Goal: Information Seeking & Learning: Learn about a topic

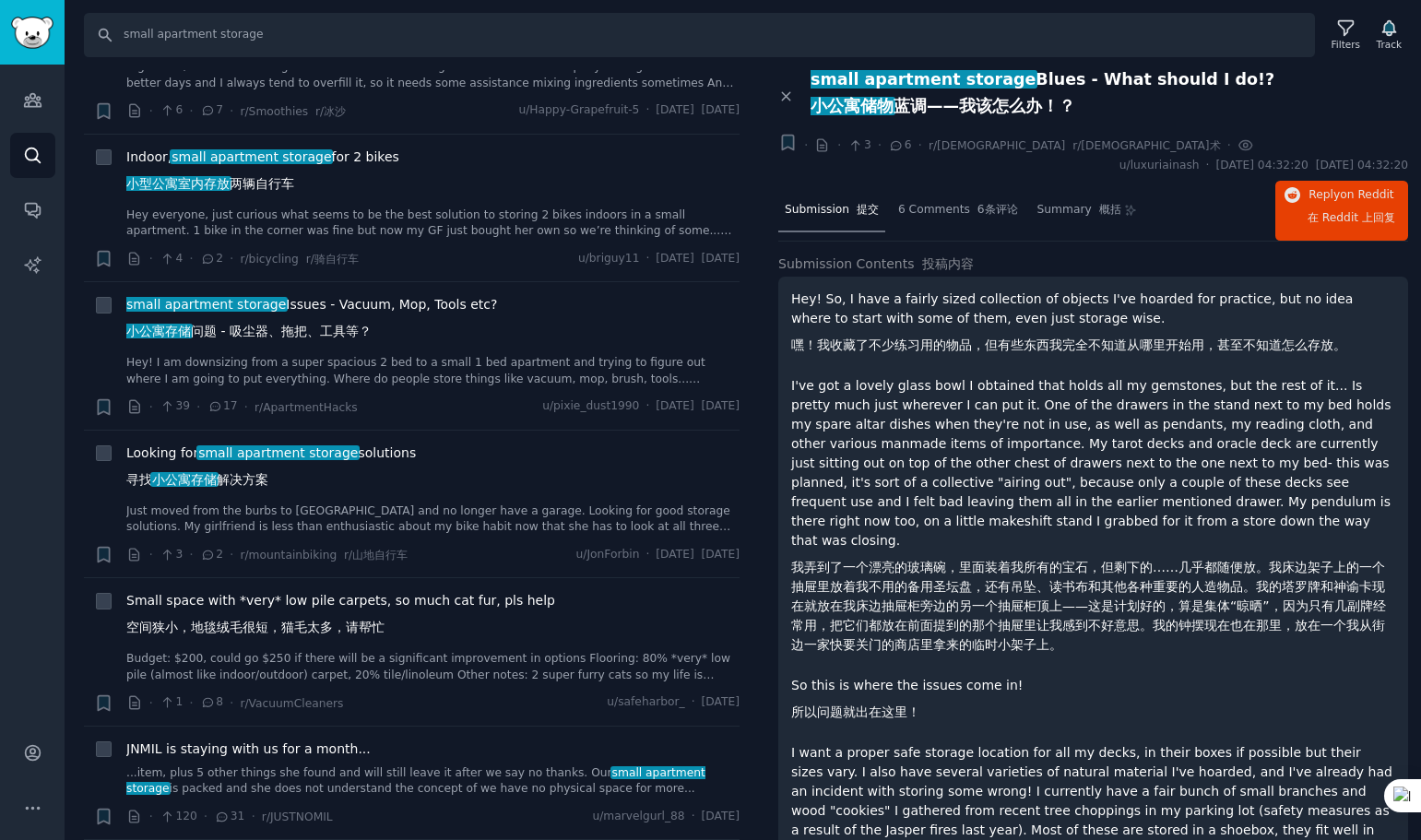
scroll to position [1107, 0]
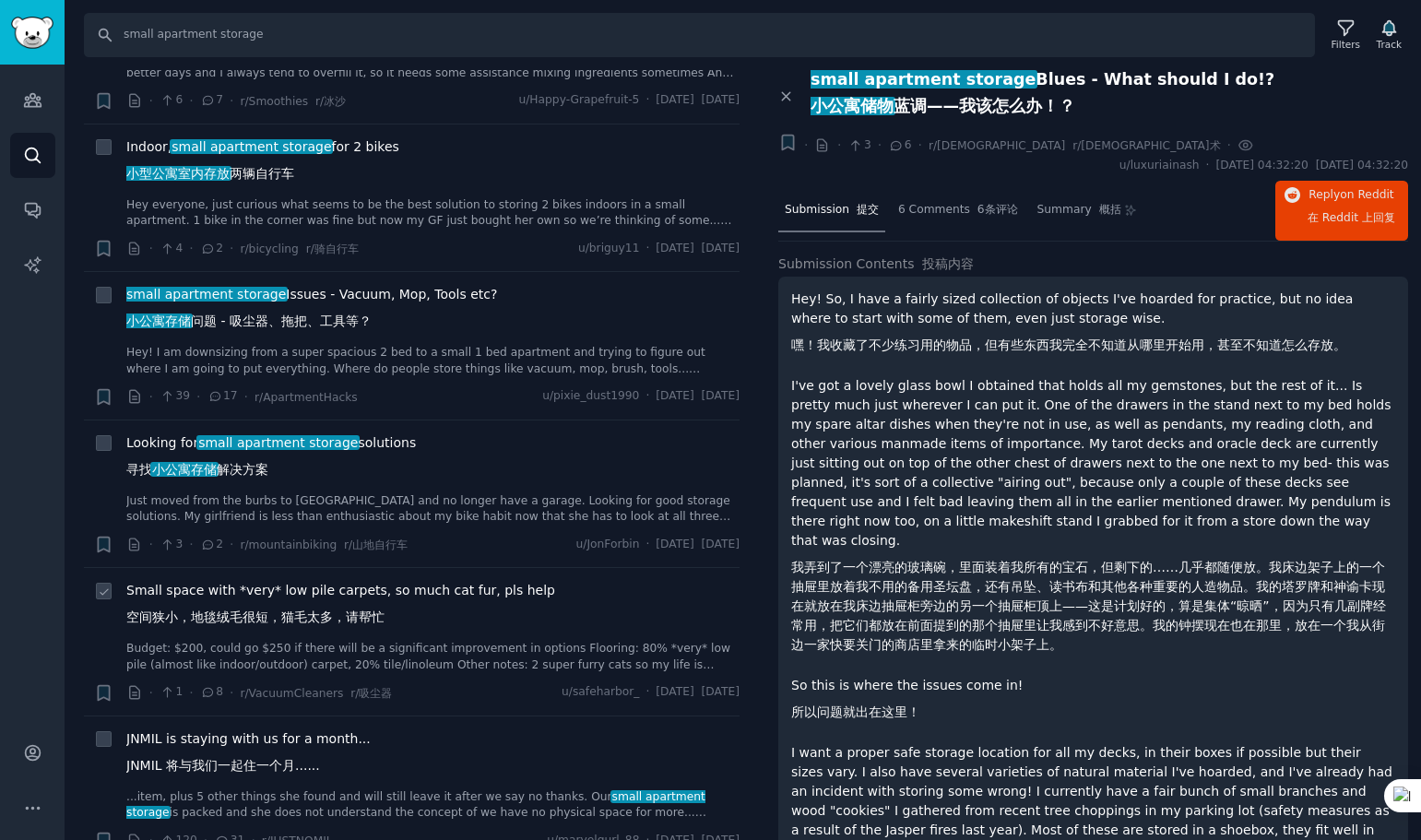
click at [406, 581] on span "Small space with *very* low pile carpets, so much cat fur, pls help 空间狭小，地毯绒毛很短…" at bounding box center [341, 607] width 429 height 54
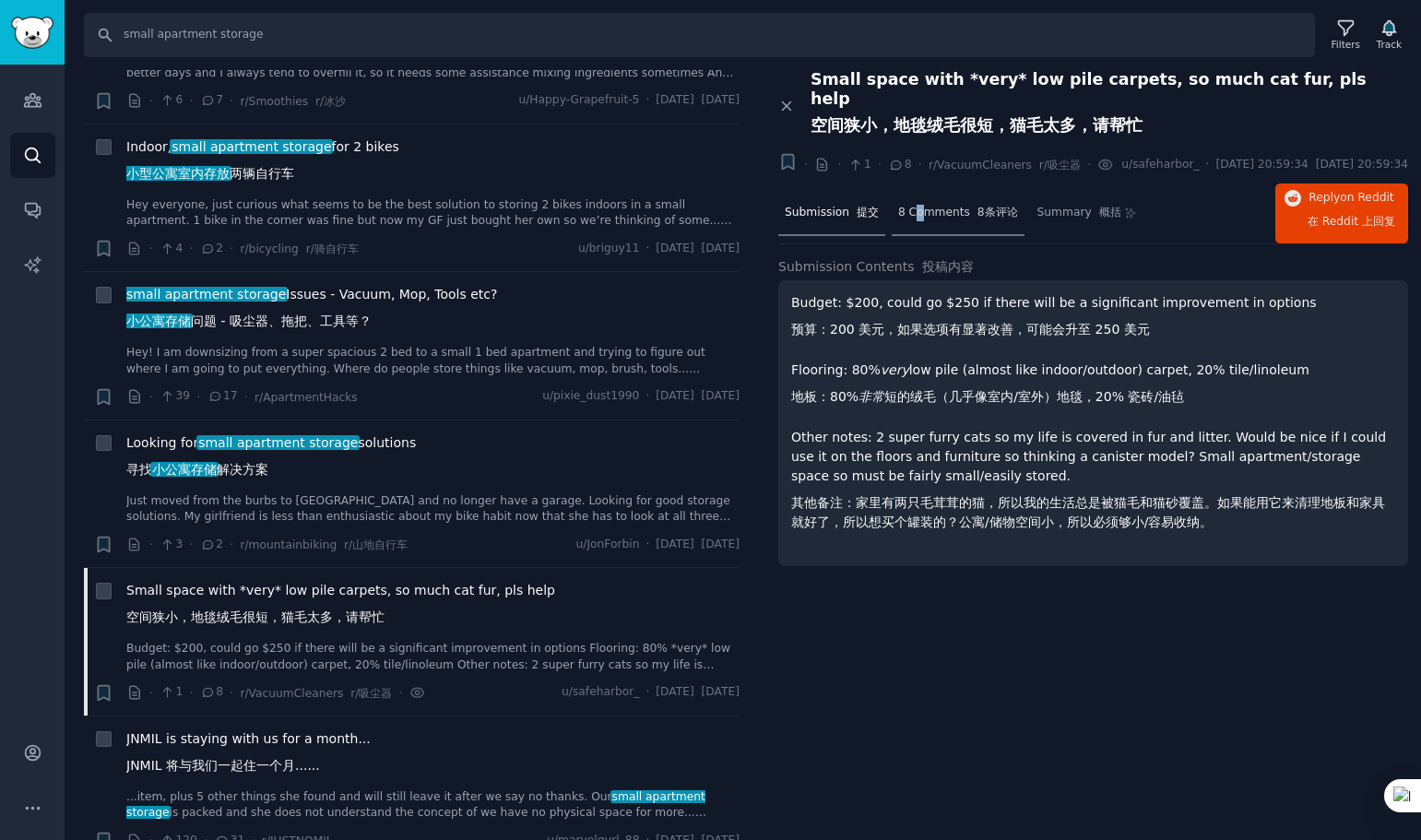
click at [917, 207] on span "8 Comments 8条评论" at bounding box center [958, 213] width 120 height 17
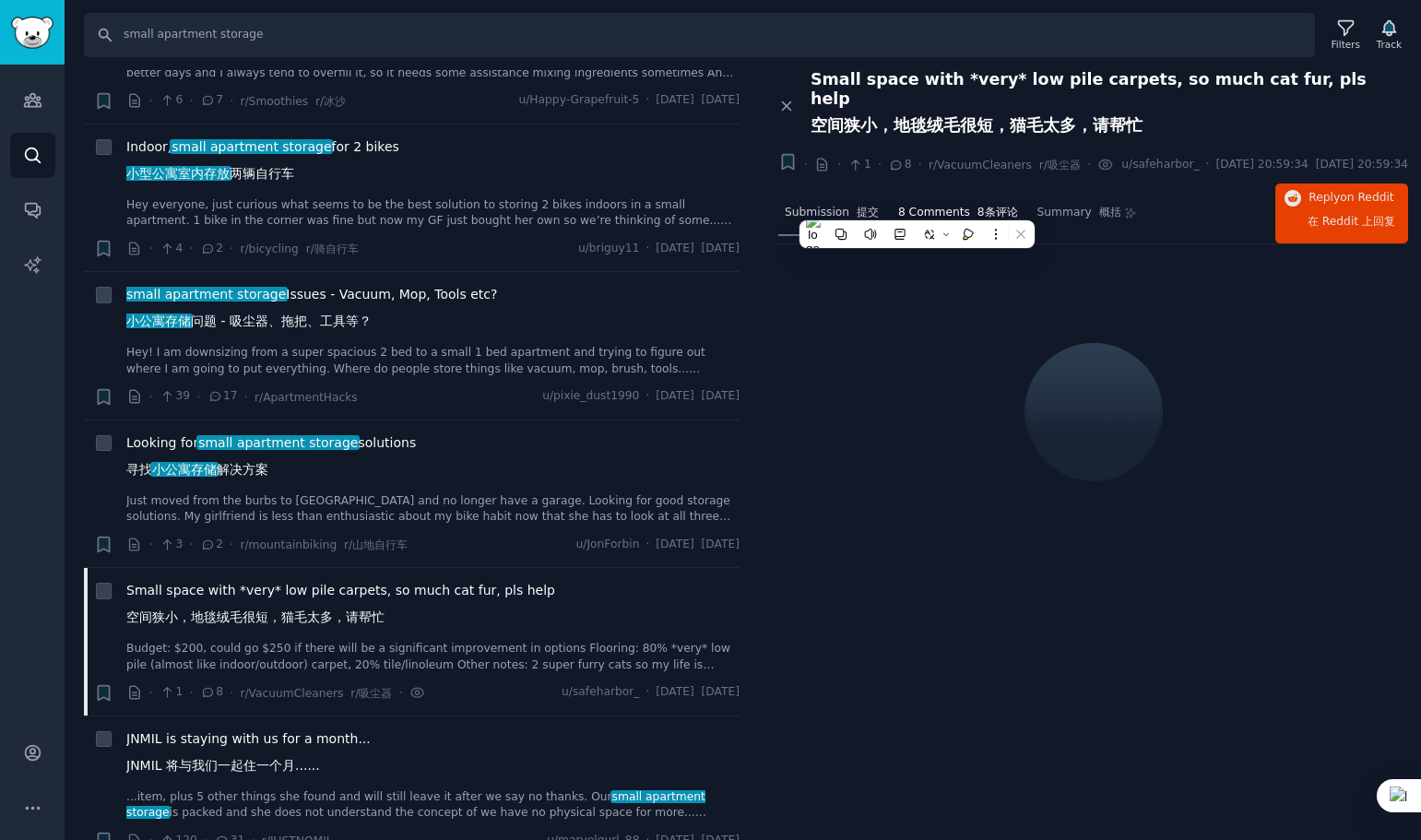
click at [839, 207] on span "Submission 提交" at bounding box center [832, 213] width 94 height 17
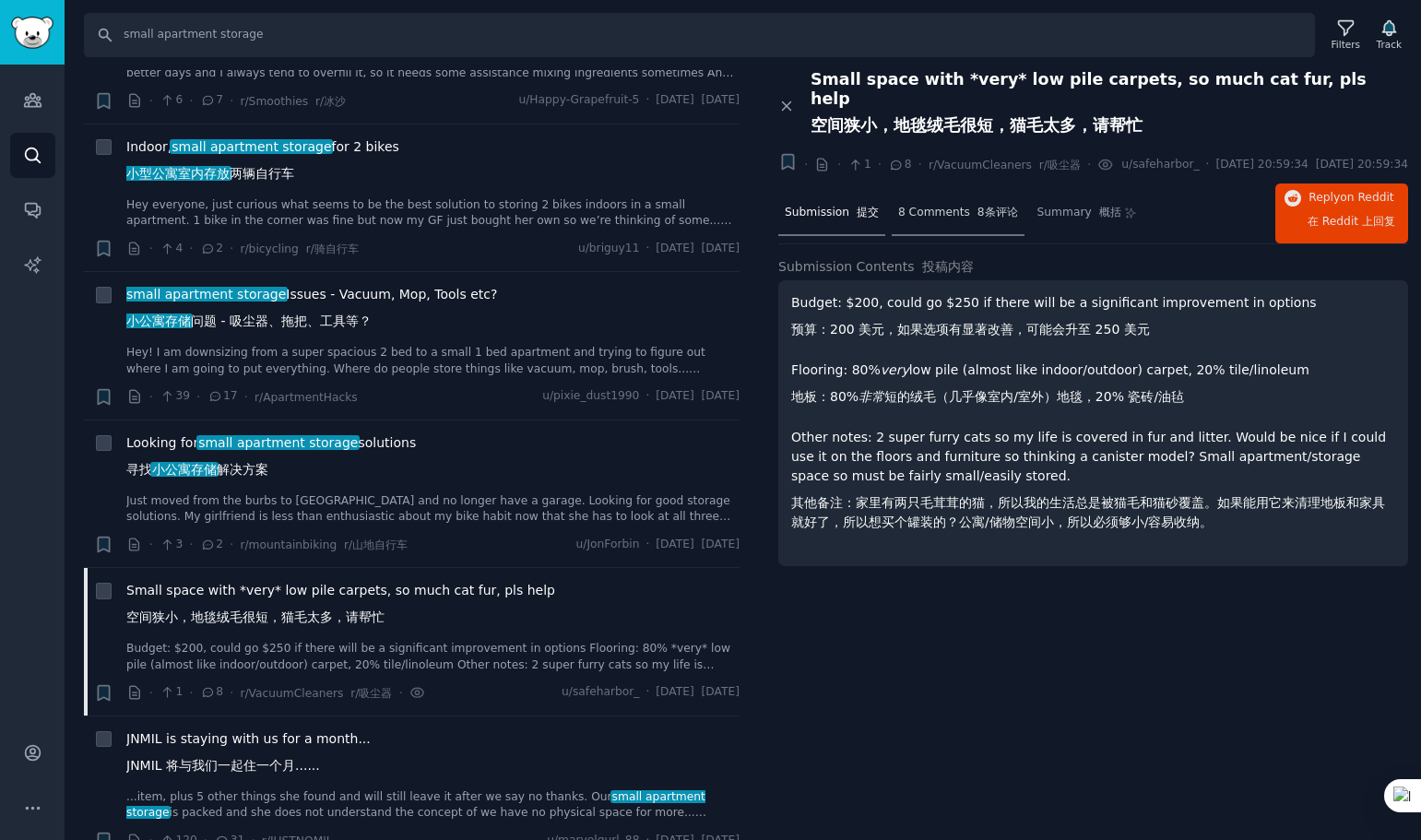
click at [962, 209] on span "8 Comments 8条评论" at bounding box center [958, 213] width 120 height 17
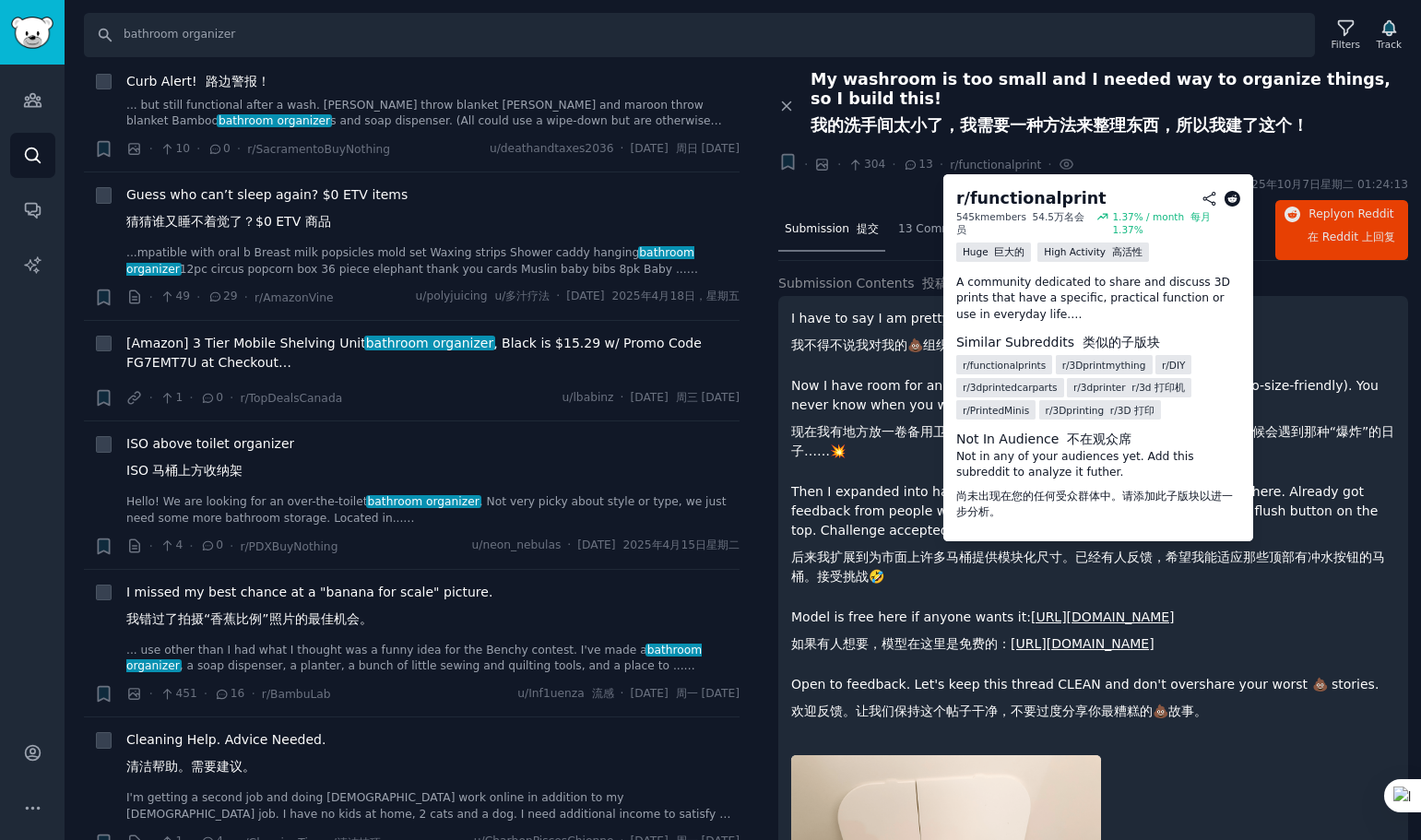
click at [1237, 197] on icon at bounding box center [1232, 199] width 17 height 17
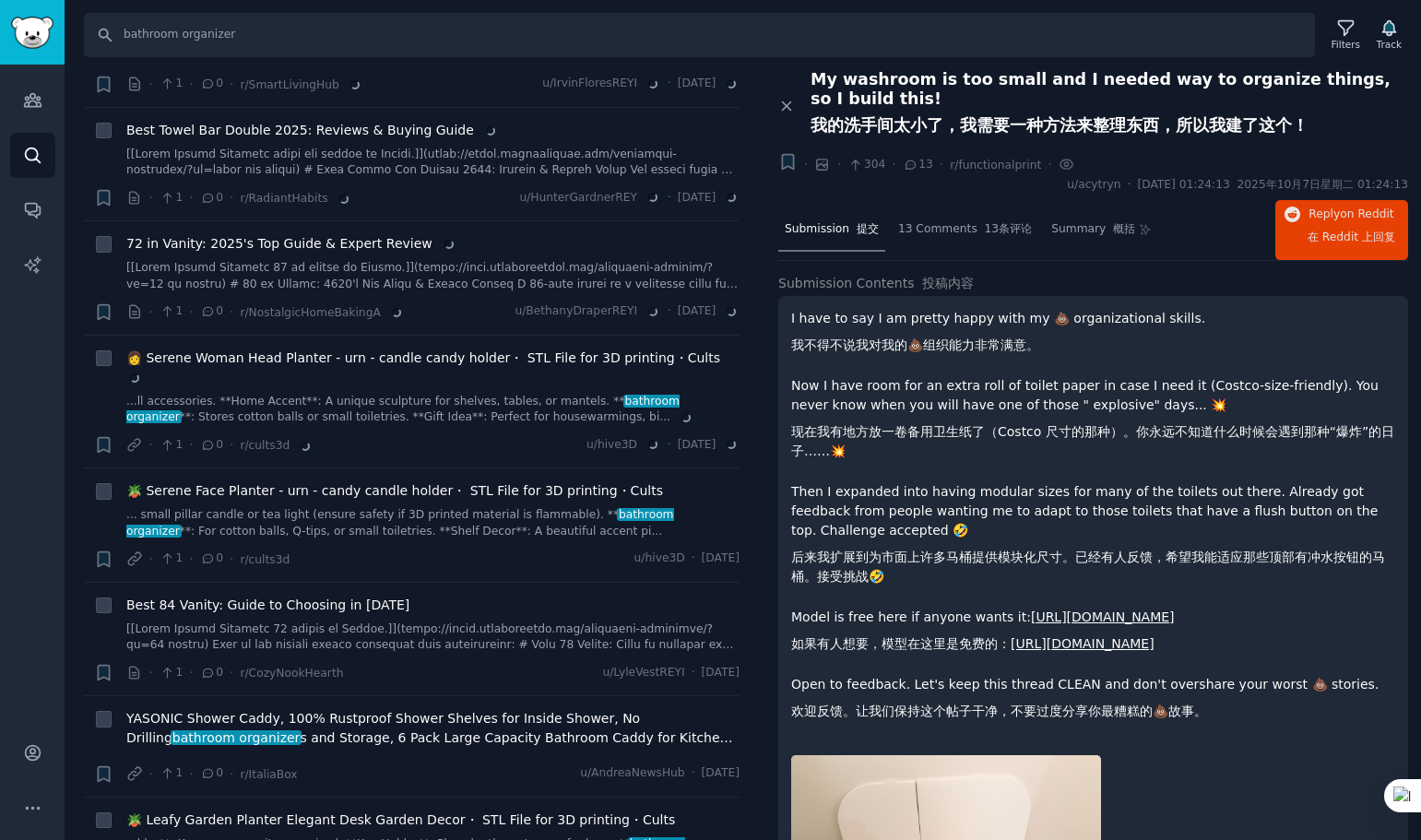
scroll to position [3438, 0]
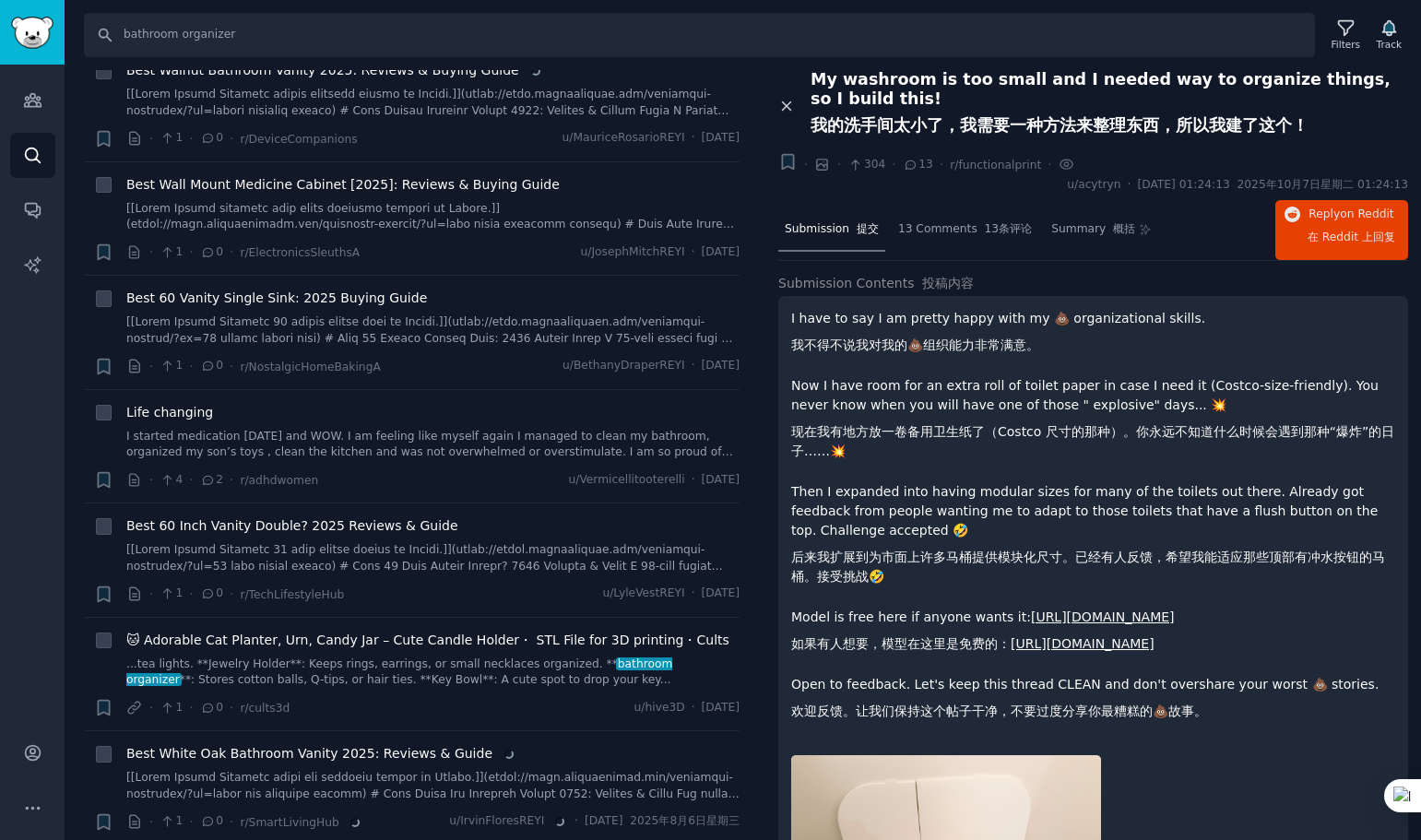
click at [785, 110] on icon at bounding box center [786, 106] width 17 height 17
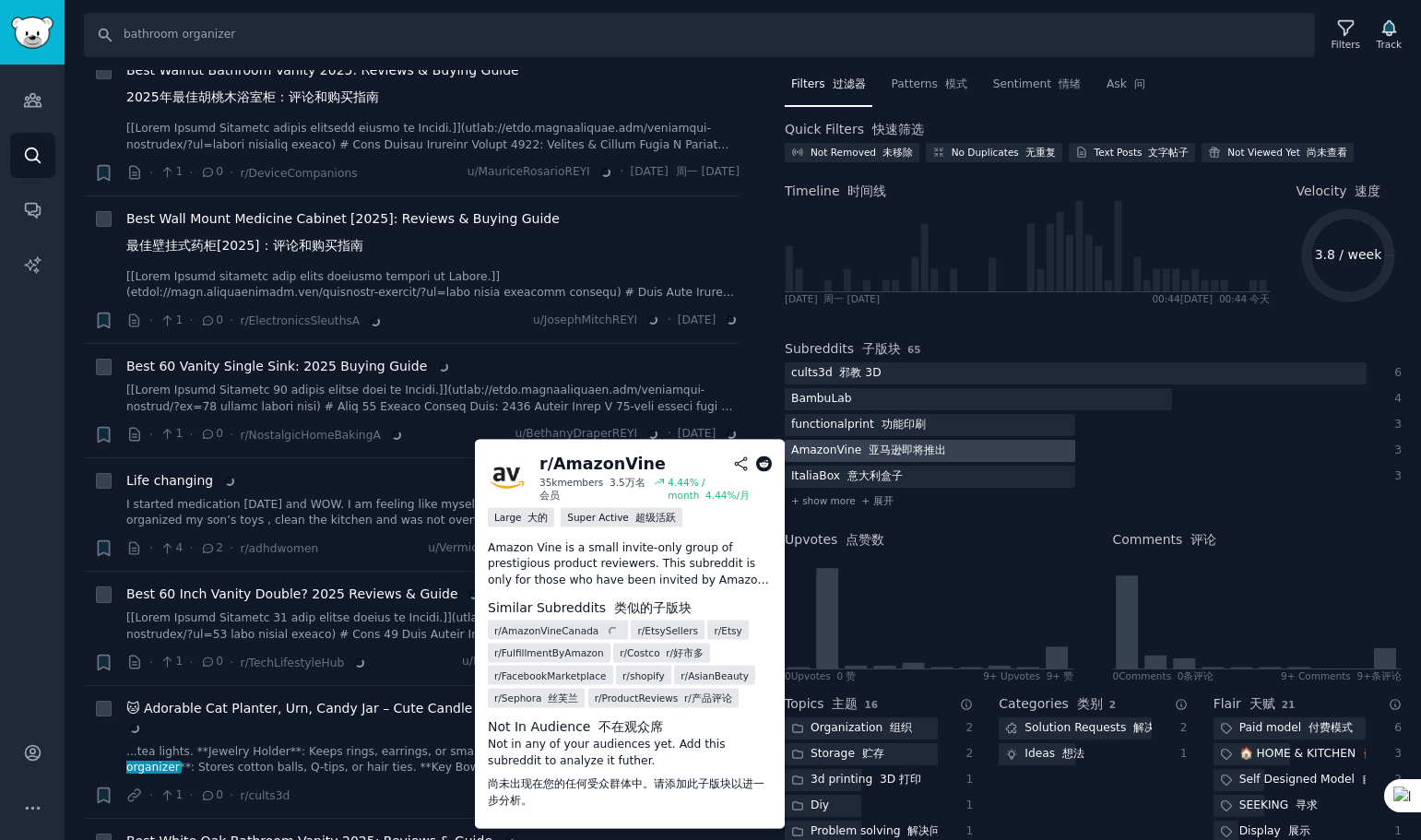
click at [838, 450] on div "AmazonVine 亚马逊即将推出" at bounding box center [868, 450] width 168 height 23
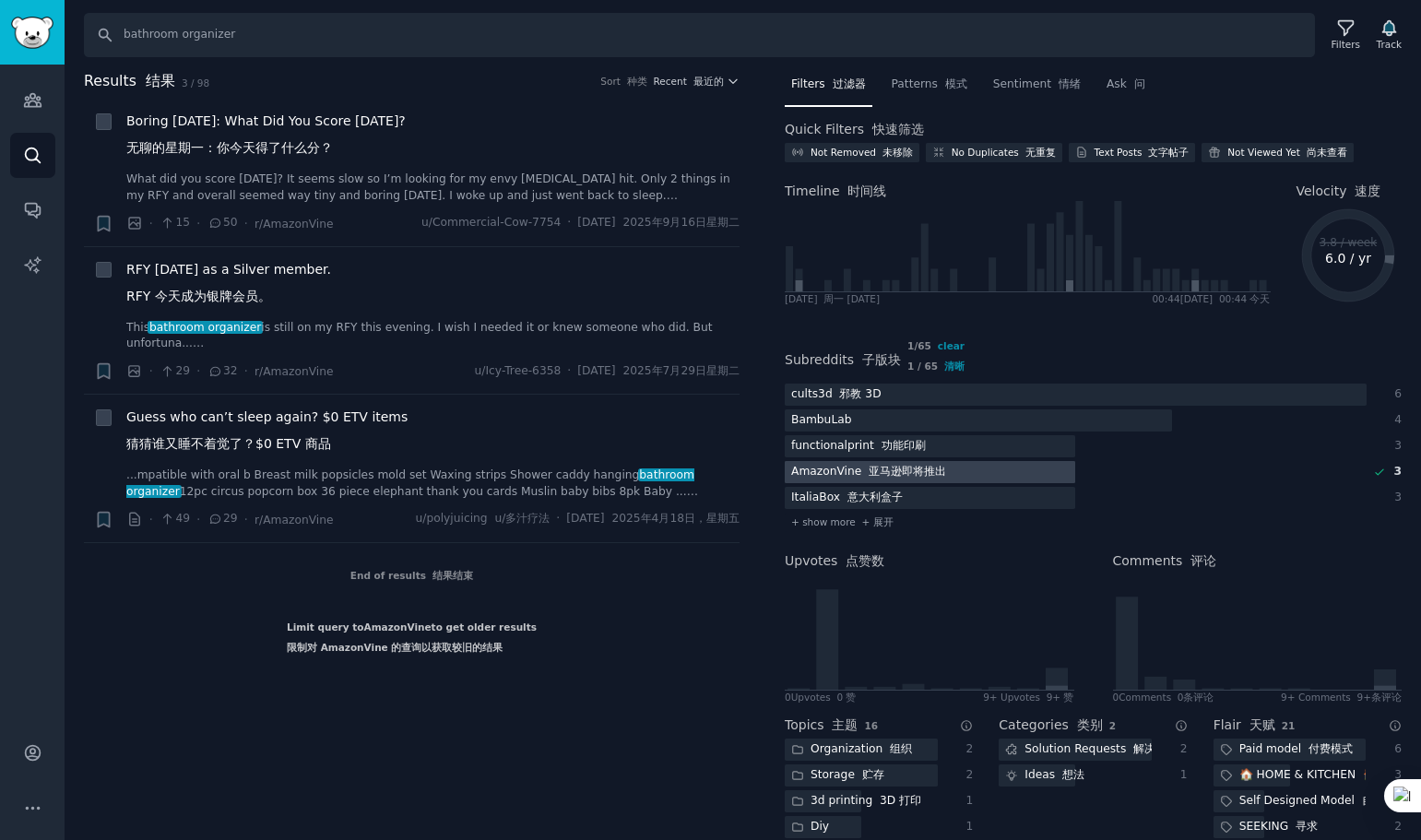
click at [807, 467] on div "AmazonVine 亚马逊即将推出" at bounding box center [868, 472] width 168 height 23
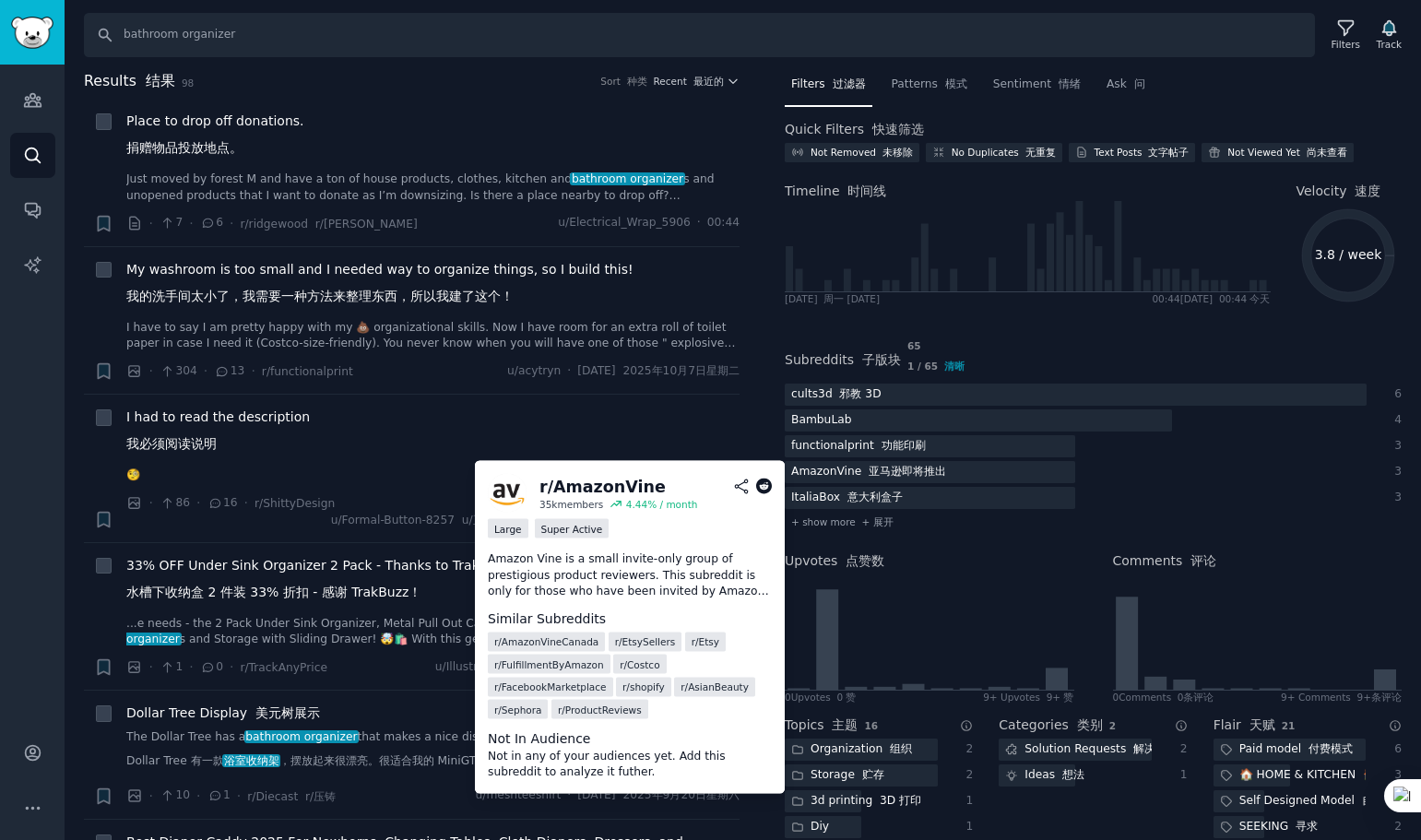
click at [766, 482] on icon at bounding box center [764, 487] width 17 height 17
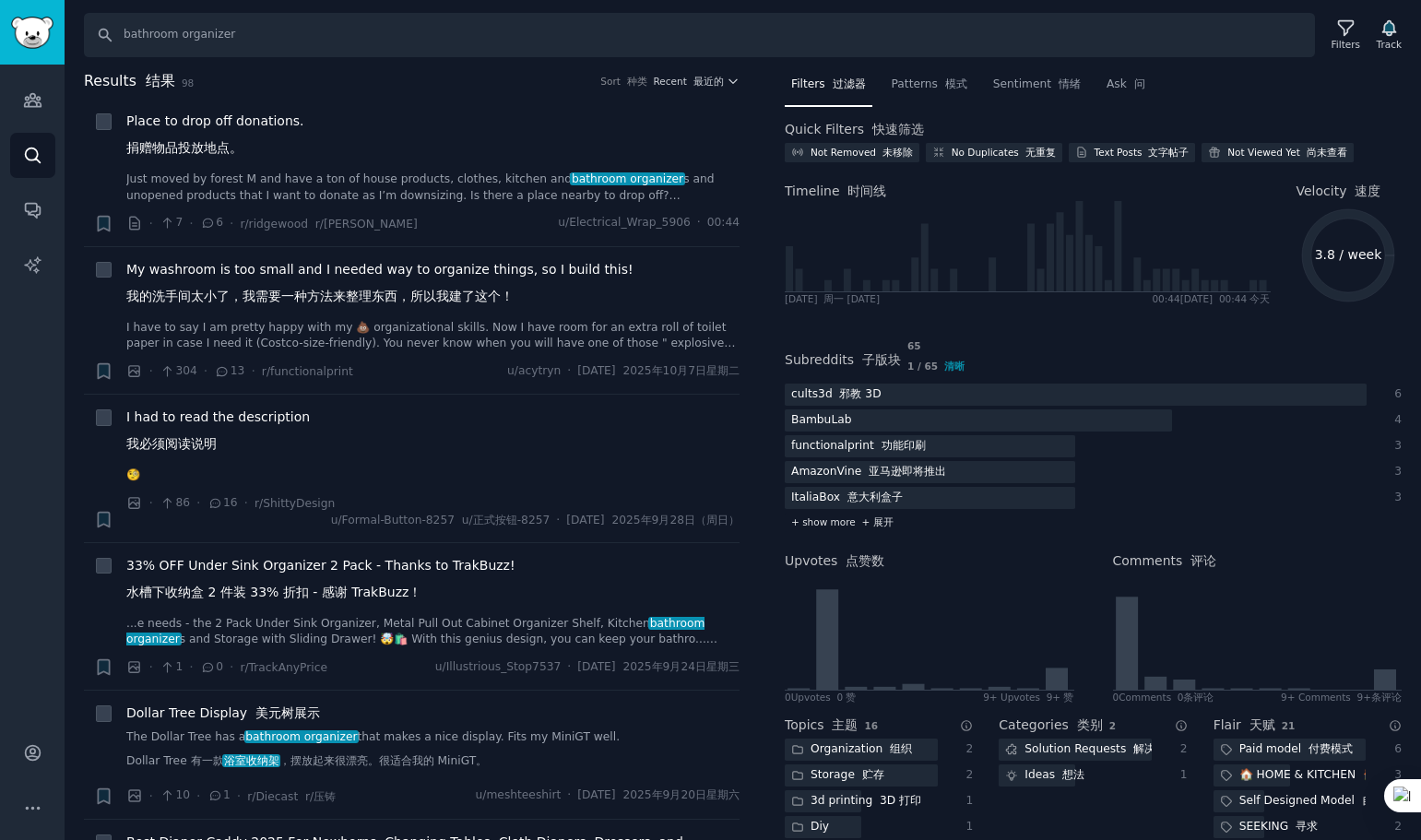
click at [837, 521] on span "+ show more + 展开" at bounding box center [842, 521] width 102 height 13
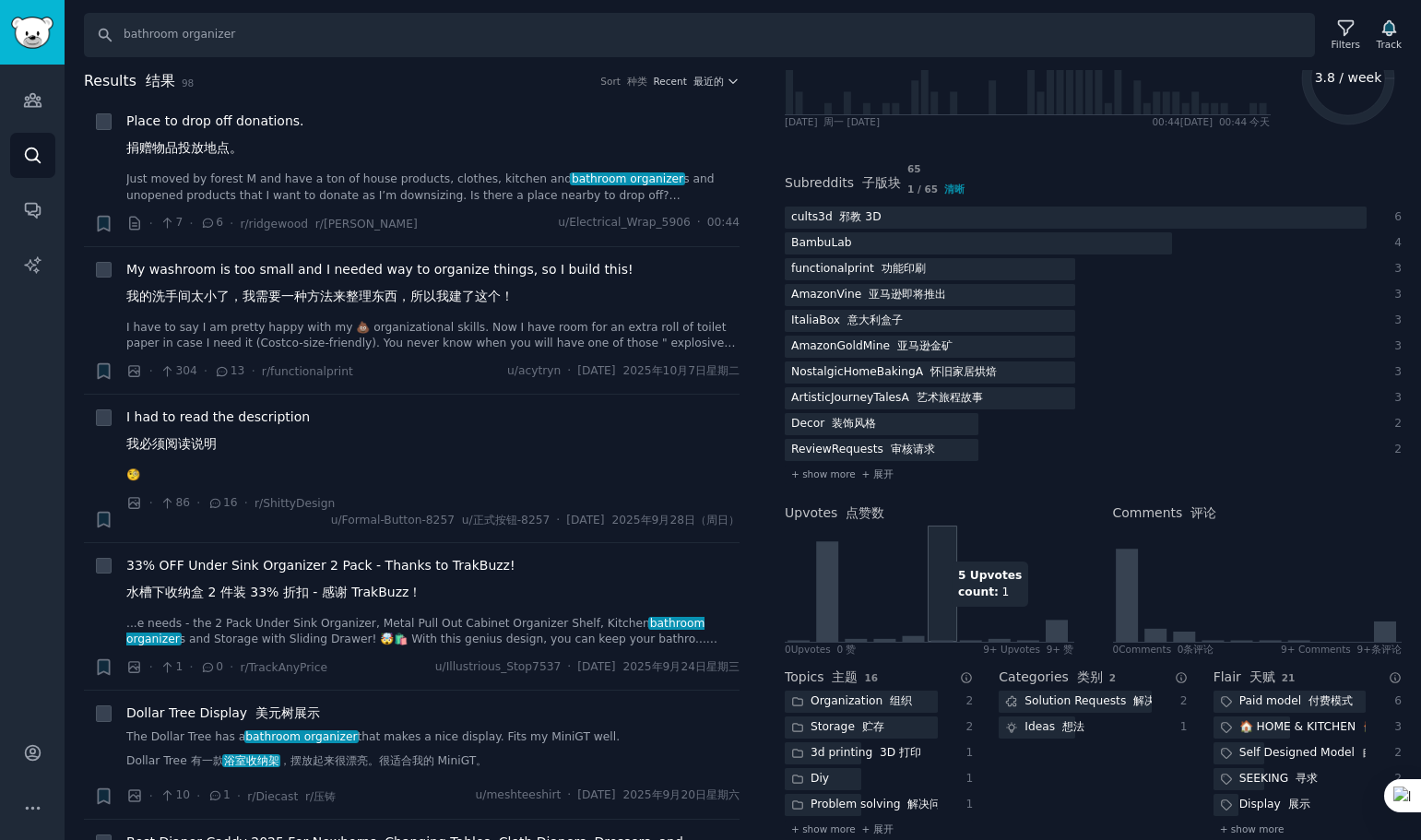
scroll to position [184, 0]
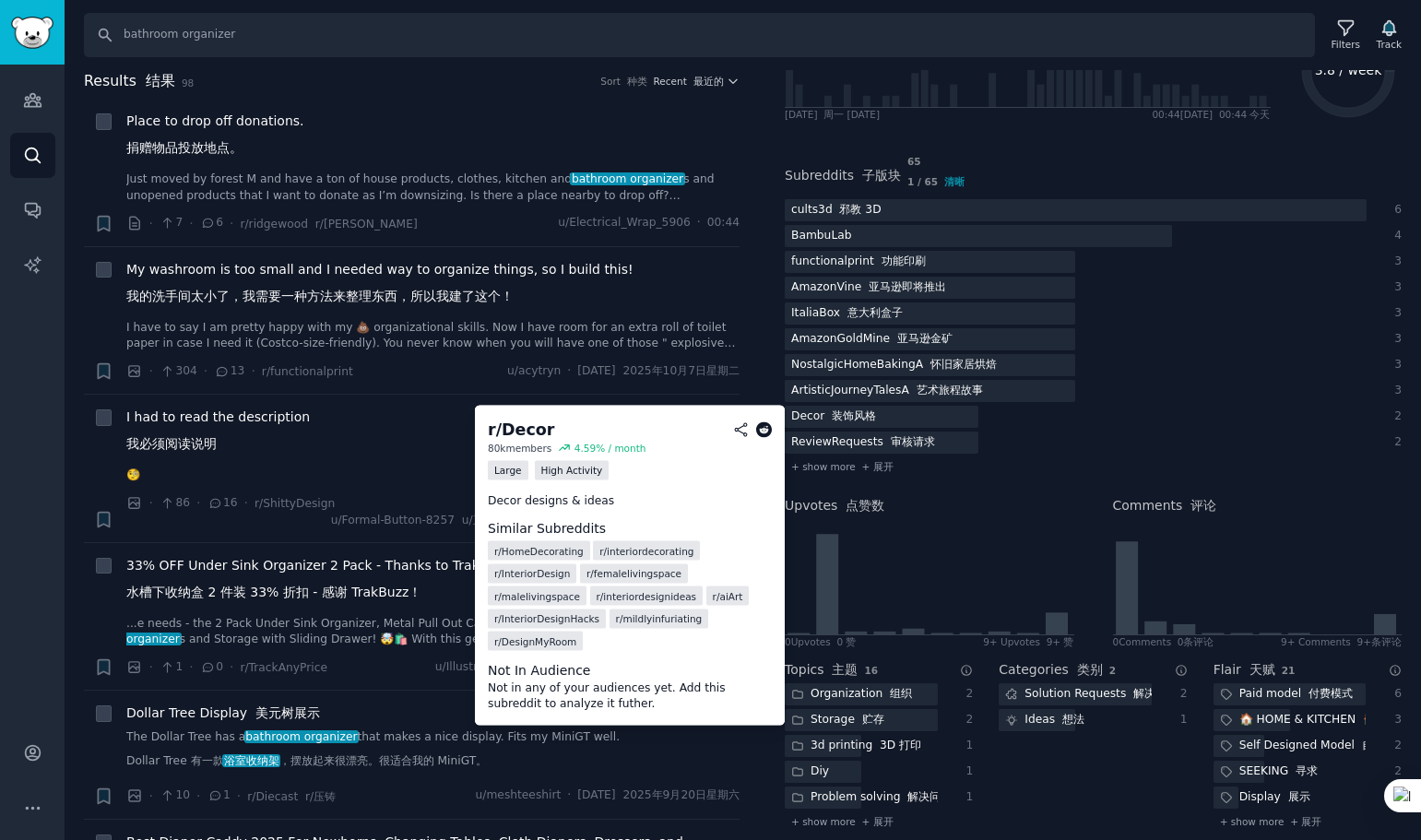
click at [763, 430] on icon at bounding box center [764, 430] width 17 height 17
